Goal: Information Seeking & Learning: Learn about a topic

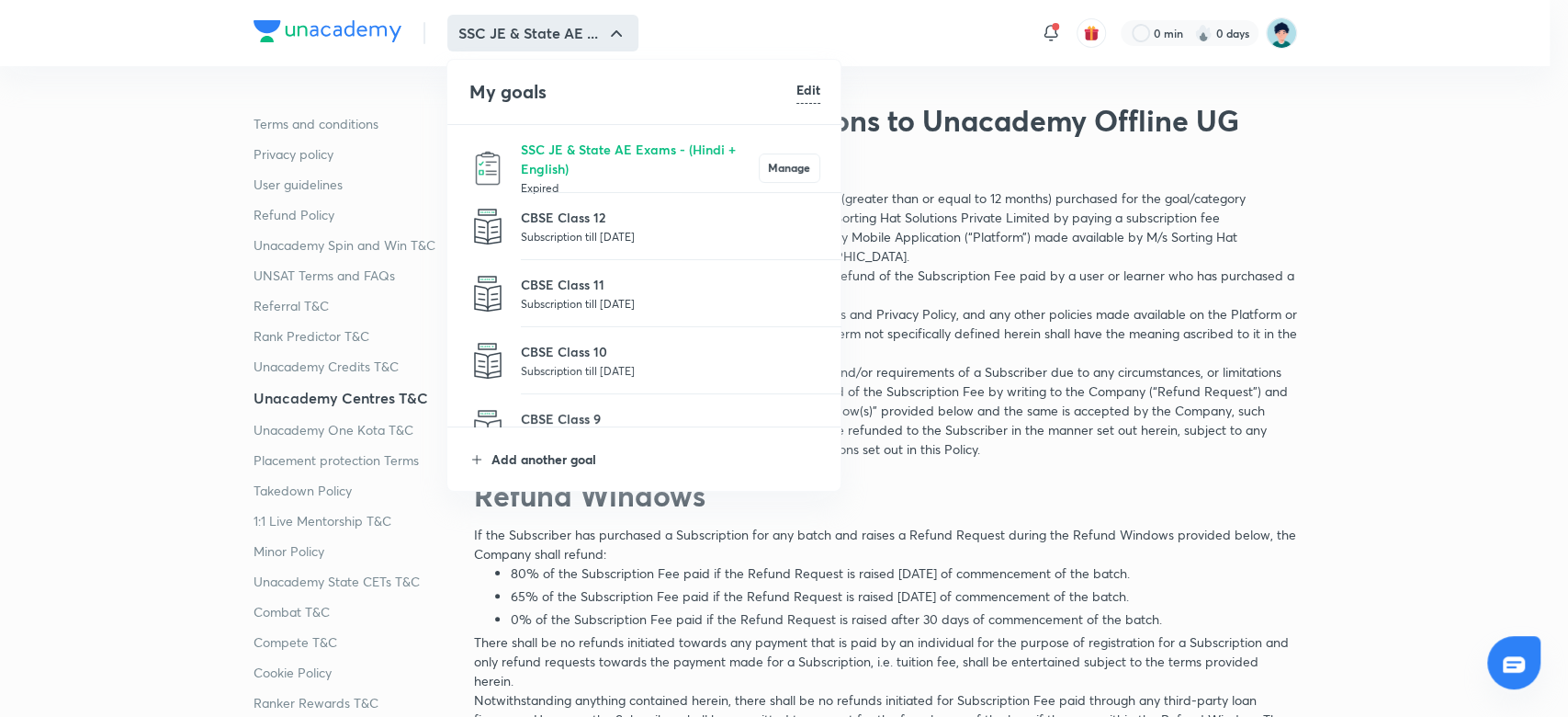
click at [540, 459] on p "Add another goal" at bounding box center [655, 459] width 329 height 19
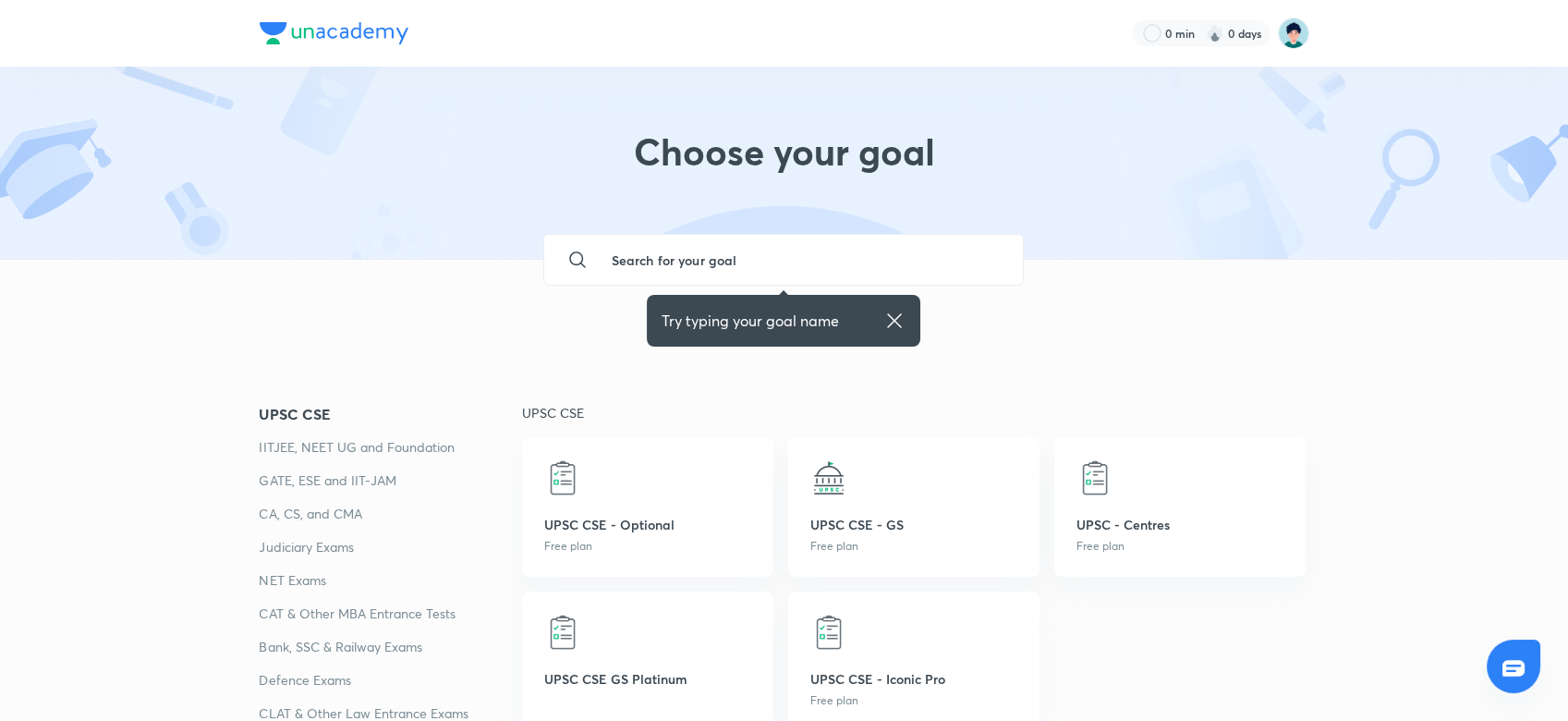
click at [666, 273] on input "text" at bounding box center [802, 259] width 412 height 50
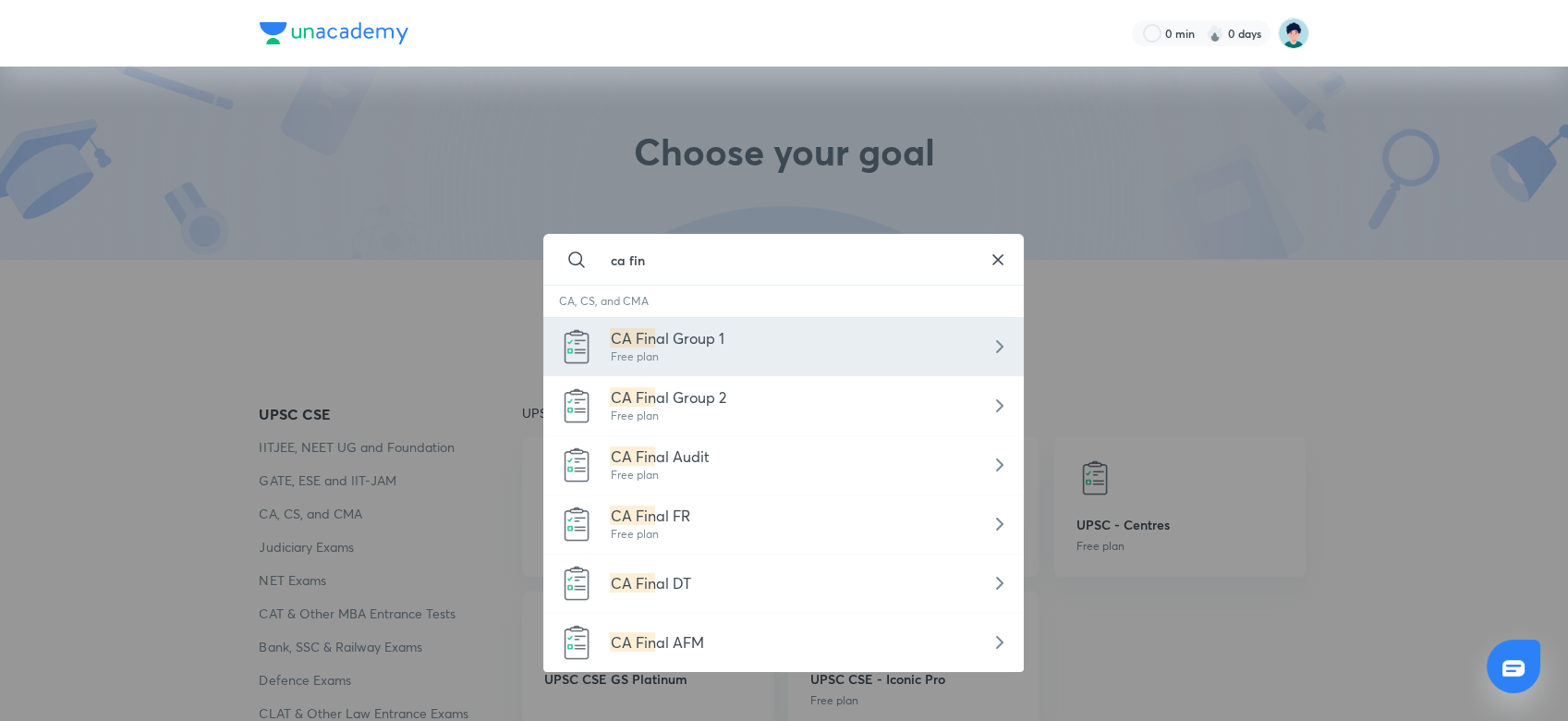
click at [751, 355] on div "CA Fin al Group 1 Free plan" at bounding box center [784, 346] width 481 height 59
type input "CA Final Group 1"
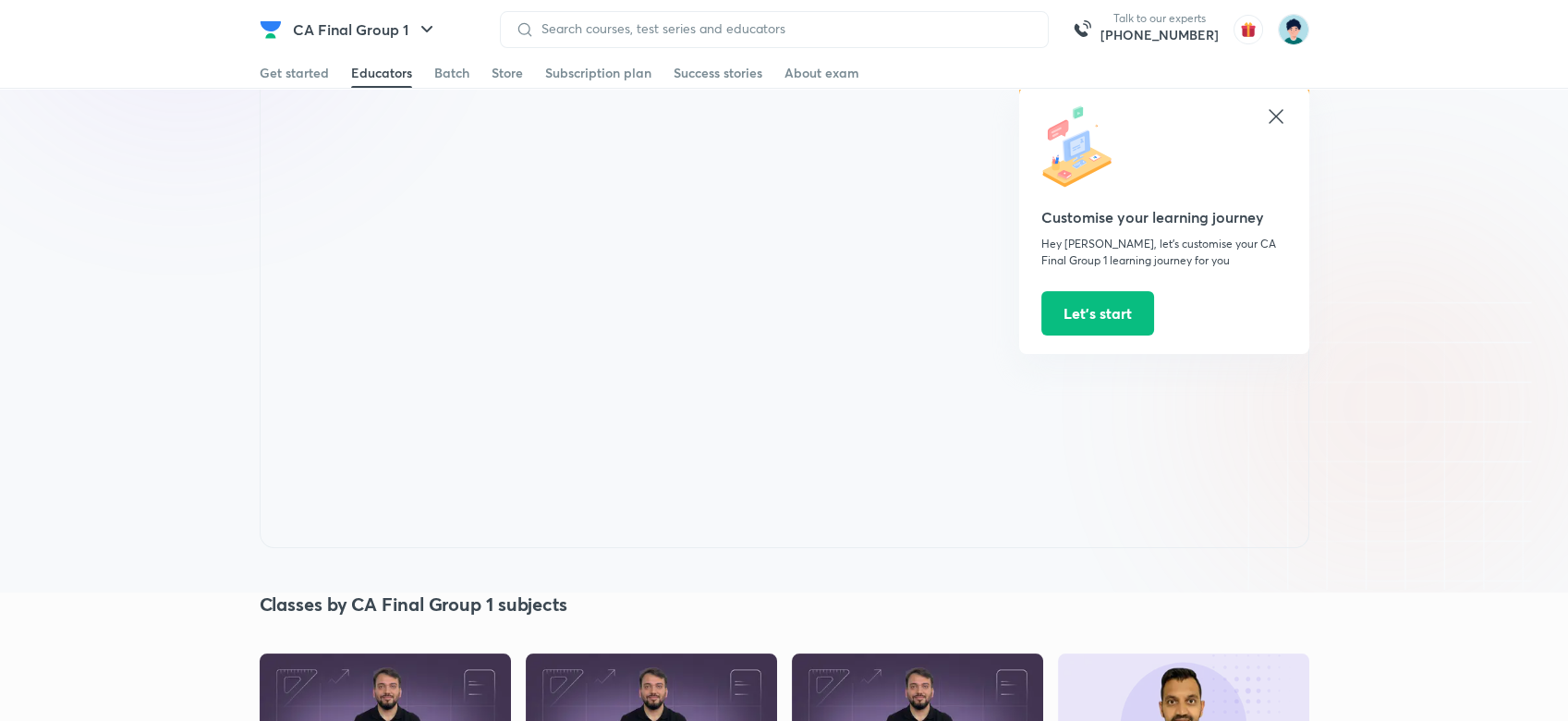
scroll to position [1906, 0]
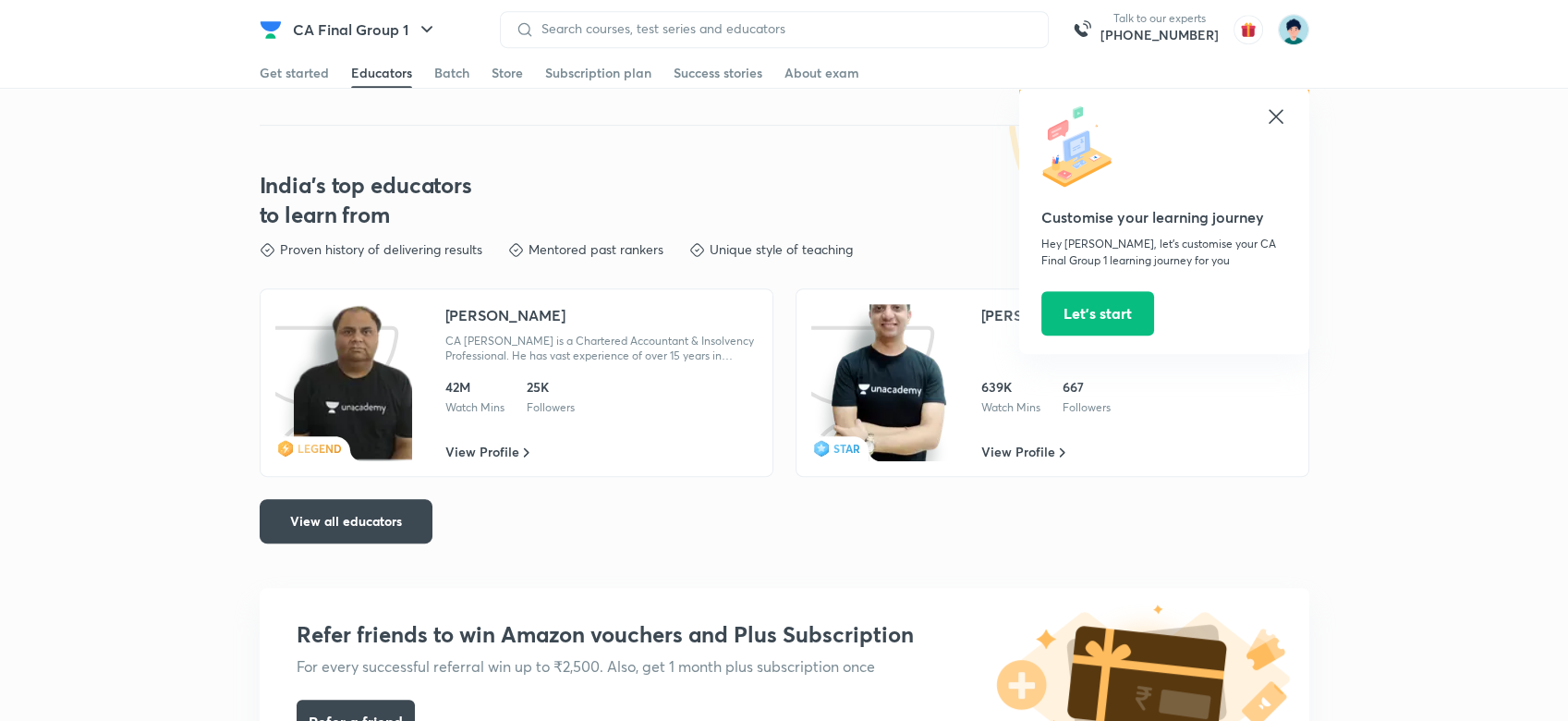
click at [1277, 116] on icon at bounding box center [1275, 115] width 22 height 22
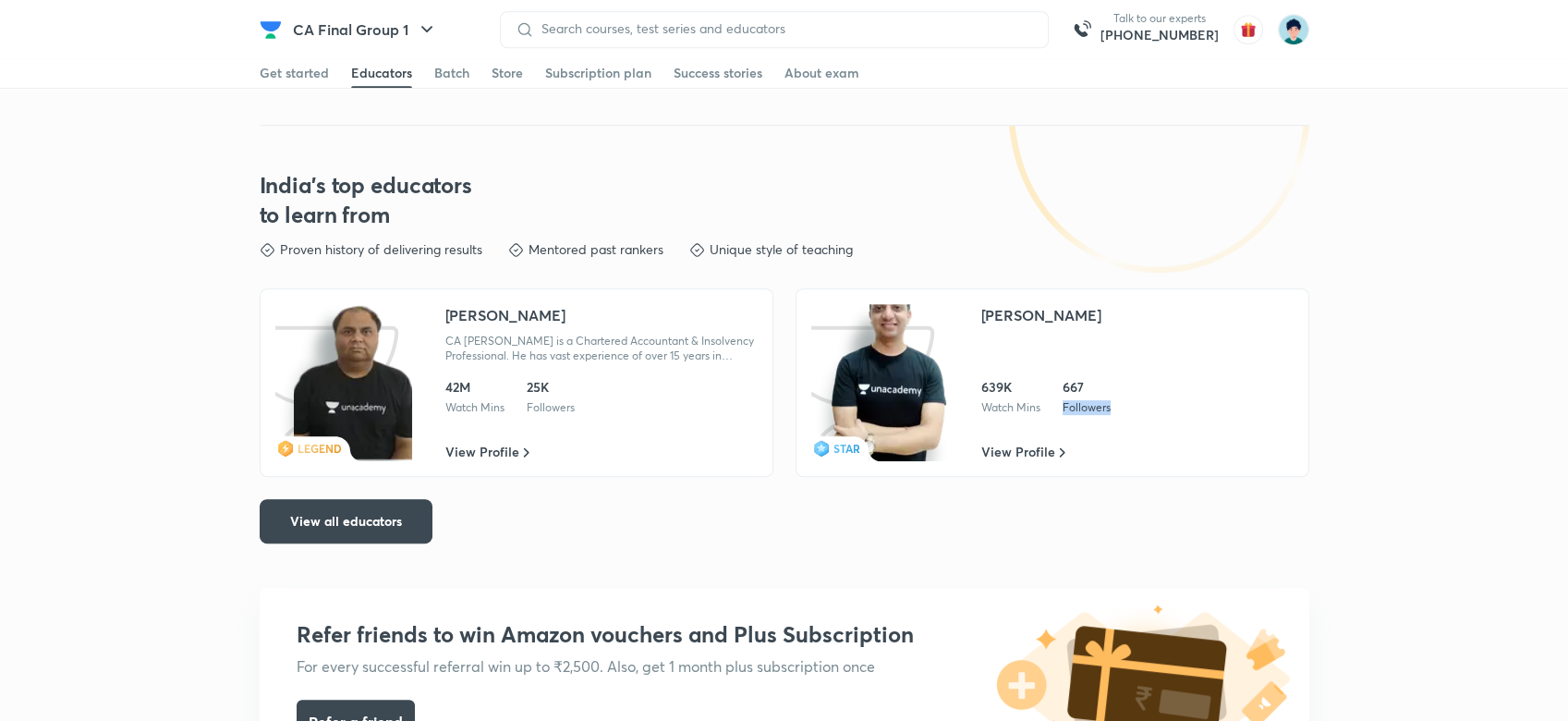
drag, startPoint x: 1567, startPoint y: 332, endPoint x: 1576, endPoint y: 406, distance: 74.5
click at [1568, 414] on html "CA Final Group 1 Talk to our experts [PHONE_NUMBER] Get started Educators Batch…" at bounding box center [784, 693] width 1568 height 5201
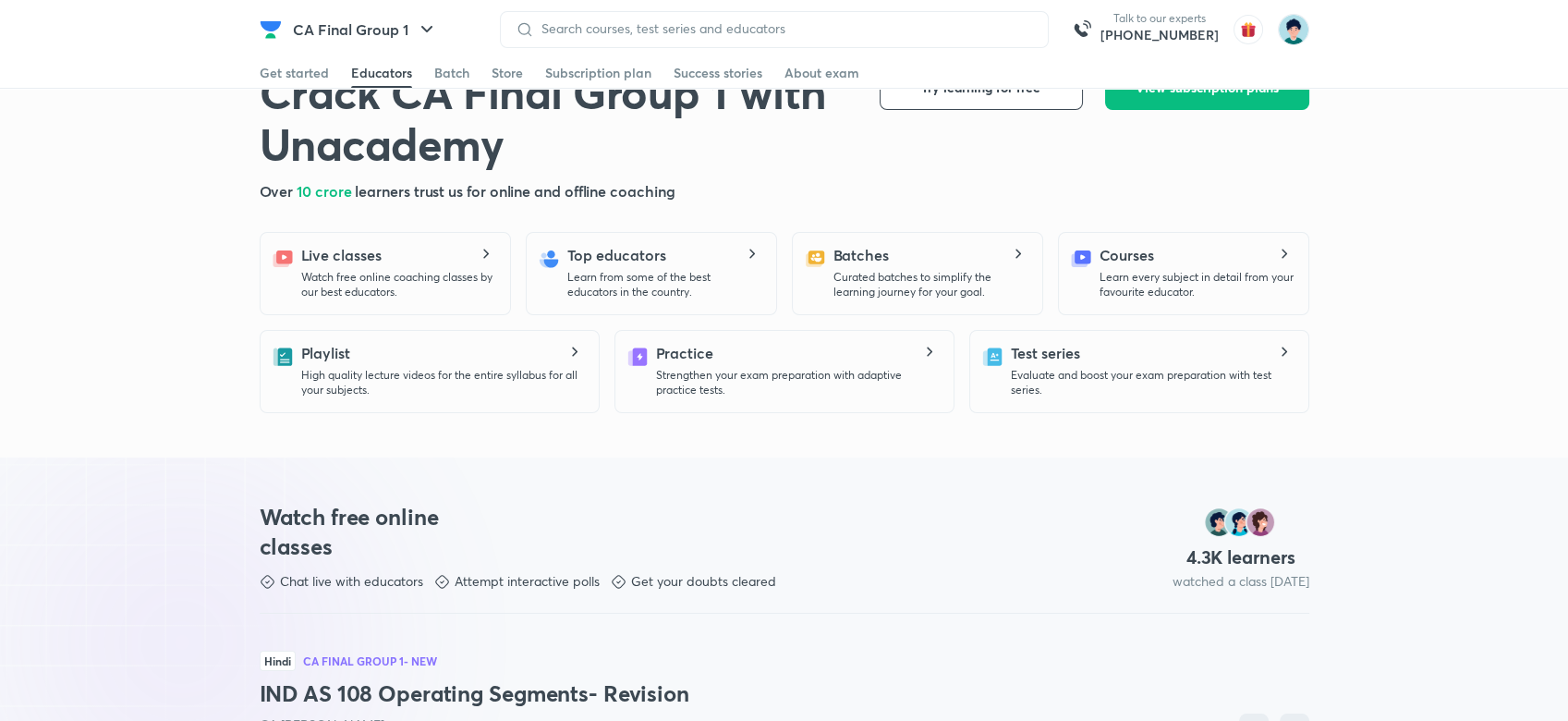
scroll to position [12, 0]
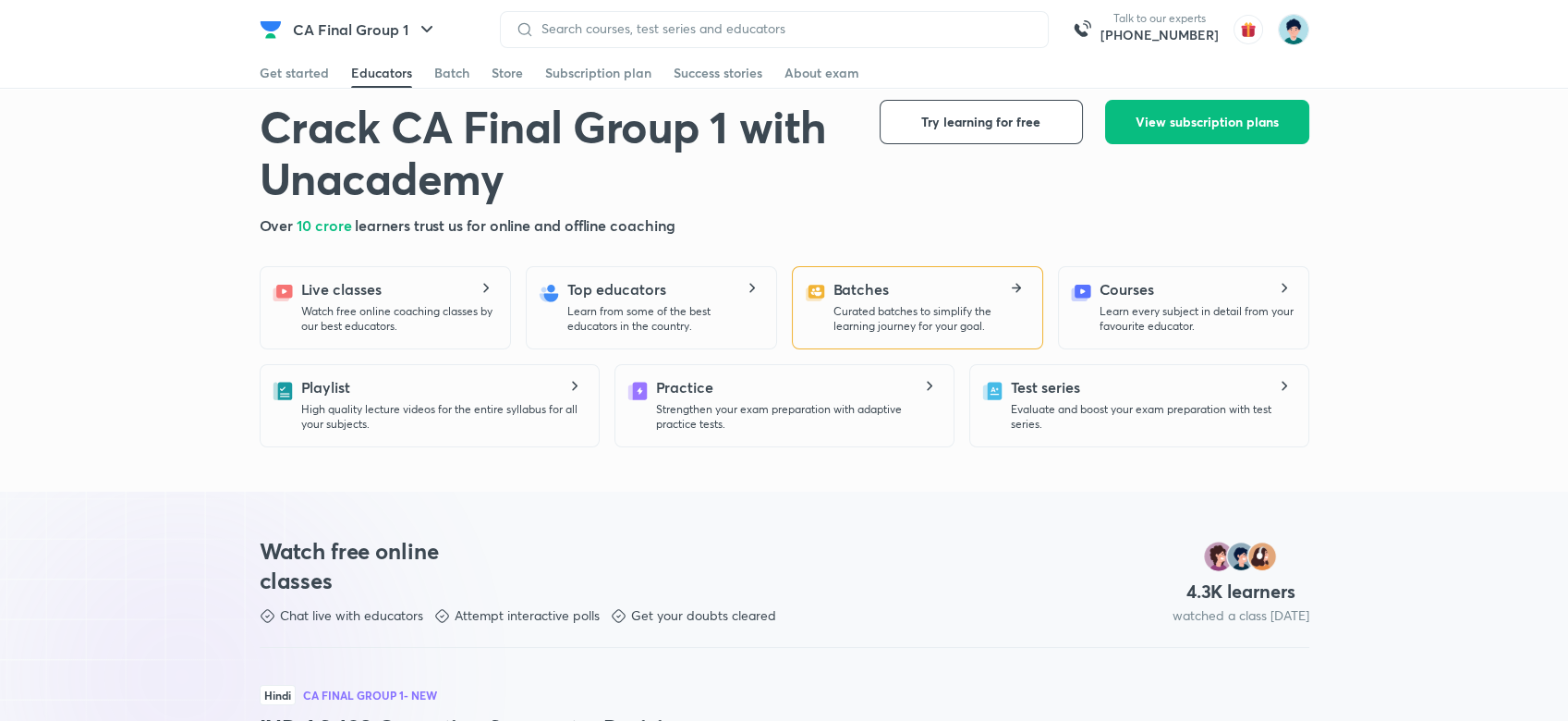
click at [895, 299] on div "Batches Curated batches to simplify the learning journey for your goal." at bounding box center [930, 306] width 194 height 55
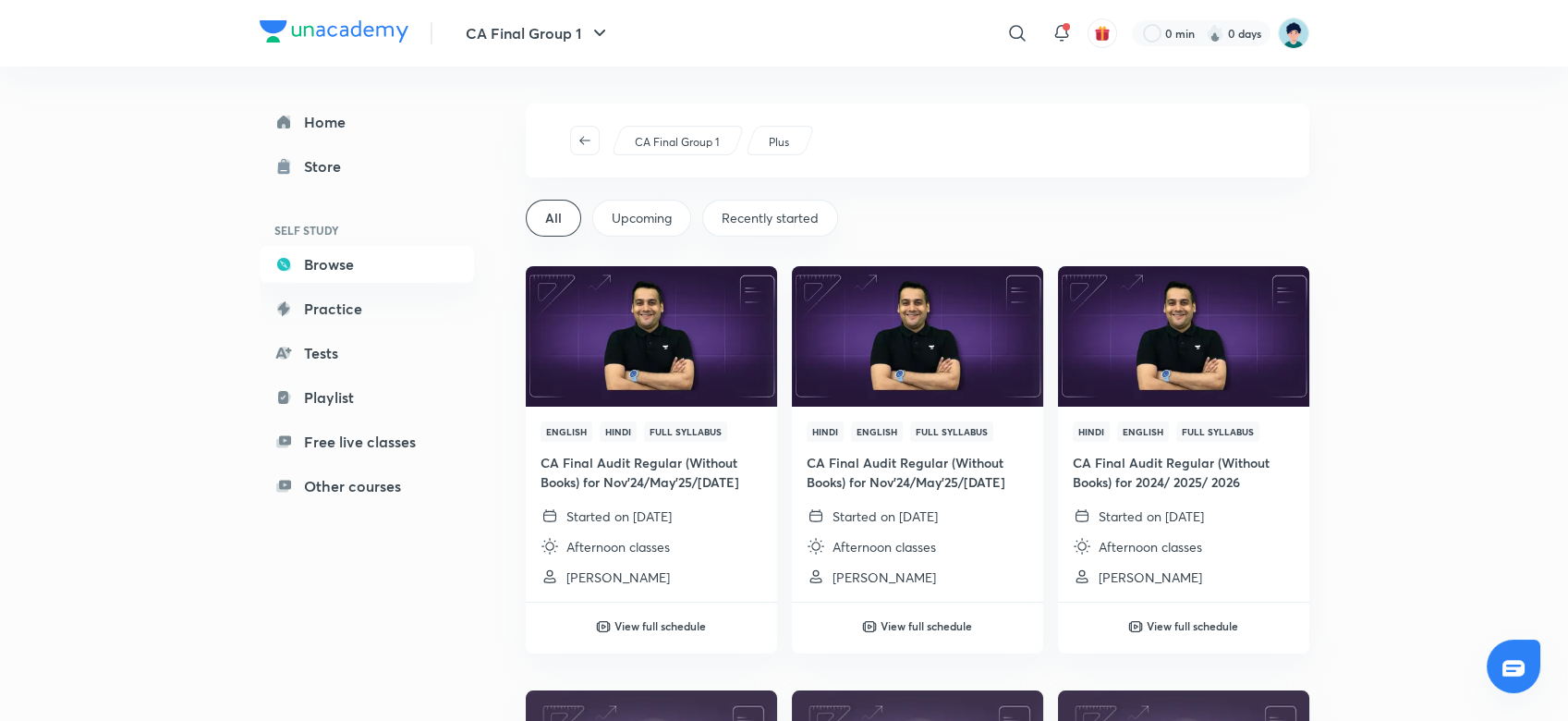
click at [737, 216] on span "Recently started" at bounding box center [770, 217] width 97 height 18
